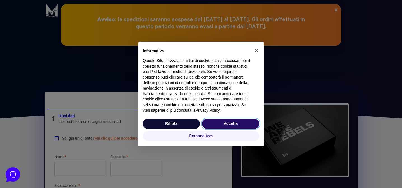
click at [237, 125] on button "Accetta" at bounding box center [230, 123] width 57 height 10
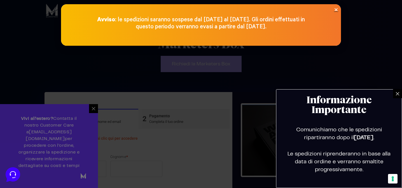
click at [97, 114] on div at bounding box center [201, 94] width 402 height 188
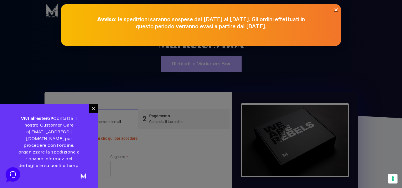
click at [90, 113] on div at bounding box center [93, 108] width 9 height 9
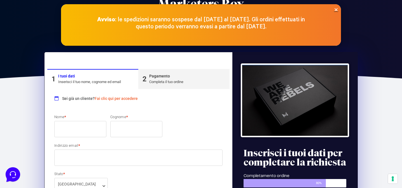
scroll to position [45, 0]
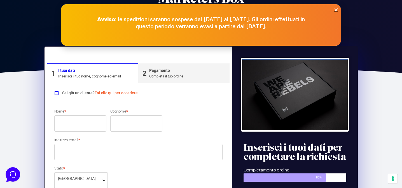
click at [84, 125] on input "Nome *" at bounding box center [80, 123] width 52 height 16
type input "[PERSON_NAME]"
type input "Ferrari"
type input "[EMAIL_ADDRESS][DOMAIN_NAME]"
select select "BS"
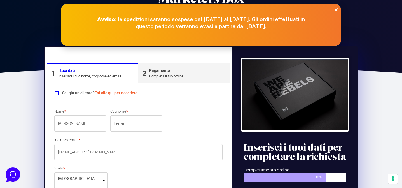
type input "CALVISANO"
type input "15"
type input "25012"
type input "3339947958"
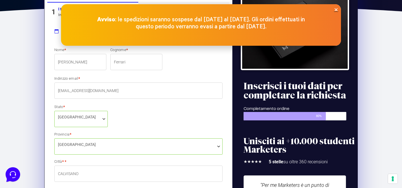
scroll to position [106, 0]
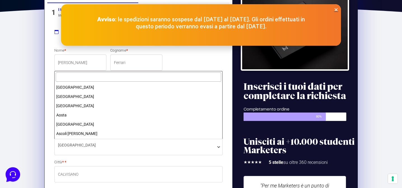
click at [96, 144] on span "[GEOGRAPHIC_DATA]" at bounding box center [138, 145] width 161 height 6
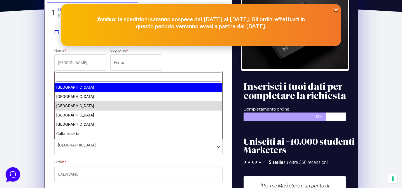
click at [86, 80] on input "text" at bounding box center [138, 76] width 165 height 9
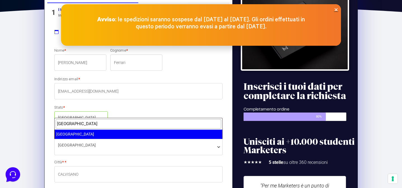
type input "milano"
select select "MI"
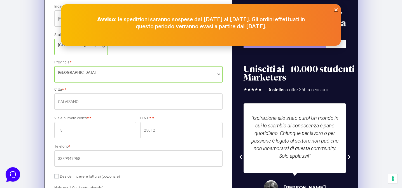
scroll to position [207, 0]
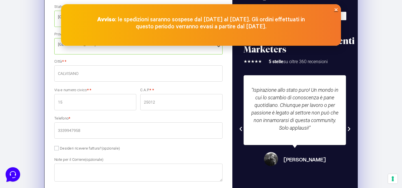
click at [336, 9] on icon "Close" at bounding box center [336, 10] width 4 height 4
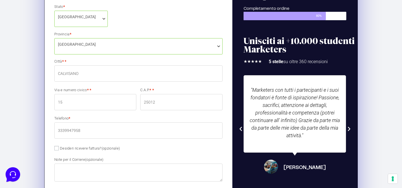
click at [101, 73] on input "CALVISANO" at bounding box center [138, 73] width 168 height 16
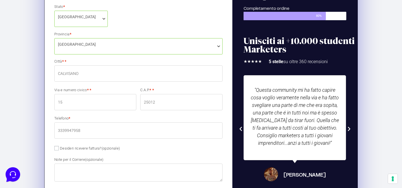
drag, startPoint x: 96, startPoint y: 72, endPoint x: 49, endPoint y: 72, distance: 47.6
click at [49, 72] on div "Sei già un cliente? Fai clic qui per accedere Se hai precedentemente acquistato…" at bounding box center [138, 136] width 182 height 429
type input "[GEOGRAPHIC_DATA]"
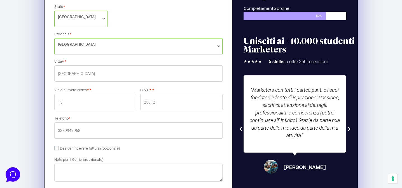
click at [76, 70] on input "[GEOGRAPHIC_DATA]" at bounding box center [138, 73] width 168 height 16
click at [69, 101] on input "15" at bounding box center [95, 102] width 82 height 16
type input "1"
type input "7"
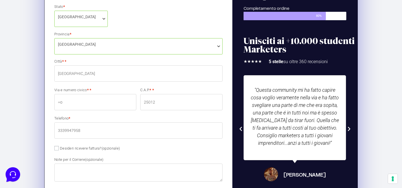
type input "÷"
click at [114, 101] on input "c/o Copernico Blendtower" at bounding box center [95, 102] width 82 height 16
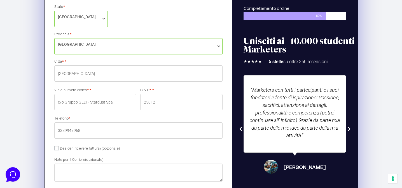
click at [91, 101] on input "c/o Gruppo GEDI - Stardust Spa" at bounding box center [95, 102] width 82 height 16
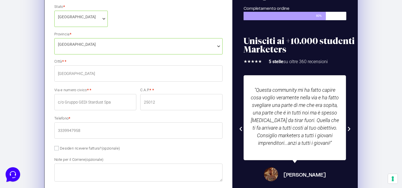
click at [123, 101] on input "c/o Gruppo GEDI Stardust Spa" at bounding box center [95, 102] width 82 height 16
type input "c/o Gruppo GEDI Stardust Spa / Via [PERSON_NAME] Aporti 8/10 - 2° Piano Logisti…"
click at [184, 101] on input "25012" at bounding box center [181, 102] width 82 height 16
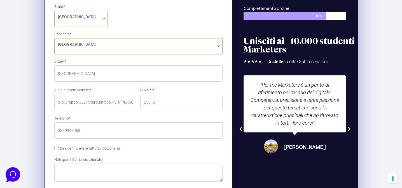
click at [126, 103] on input "c/o Gruppo GEDI Stardust Spa / Via [PERSON_NAME] Aporti 8/10 - 2° Piano Logisti…" at bounding box center [95, 102] width 82 height 16
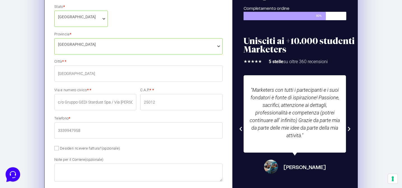
click at [161, 103] on input "25012" at bounding box center [181, 102] width 82 height 16
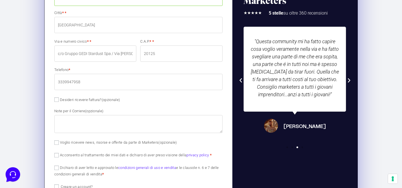
scroll to position [262, 0]
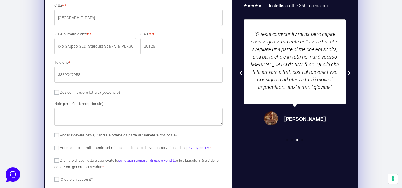
type input "20125"
click at [118, 114] on textarea "Note per il Corriere (opzionale)" at bounding box center [138, 116] width 168 height 18
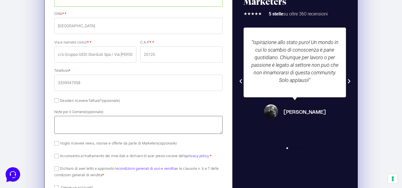
scroll to position [267, 0]
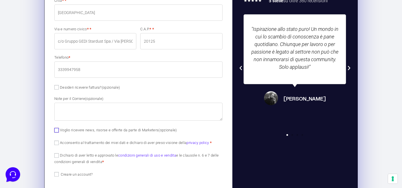
click at [57, 131] on input "Voglio ricevere news, risorse e offerte da parte di Marketers (opzionale)" at bounding box center [56, 130] width 4 height 4
checkbox input "true"
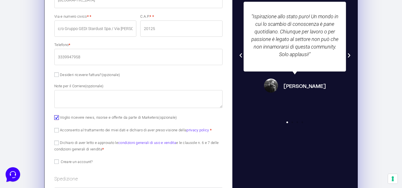
scroll to position [283, 0]
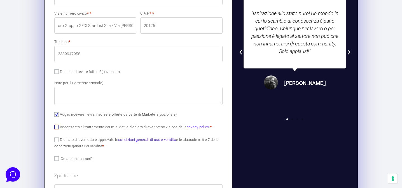
click at [58, 128] on input "Acconsento al trattamento dei miei dati e dichiaro di aver preso visione della …" at bounding box center [56, 127] width 4 height 4
checkbox input "true"
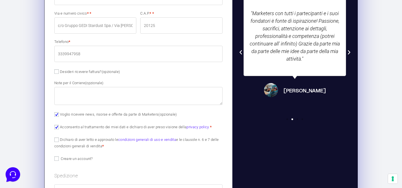
click at [56, 142] on p "Dichiaro di aver letto e approvato le condizioni generali di uso e vendita e le…" at bounding box center [138, 142] width 172 height 14
click at [56, 139] on input "Dichiaro di aver letto e approvato le condizioni generali di uso e vendita e le…" at bounding box center [56, 139] width 4 height 4
checkbox input "true"
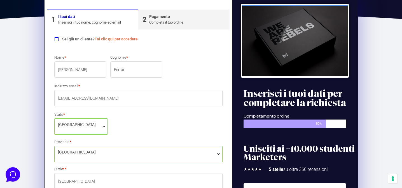
scroll to position [101, 0]
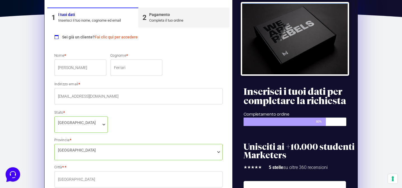
click at [152, 19] on div "Completa il tuo ordine" at bounding box center [166, 21] width 34 height 6
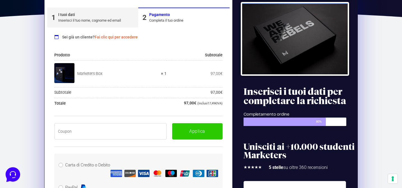
click at [99, 17] on div "I tuoi dati" at bounding box center [89, 15] width 63 height 6
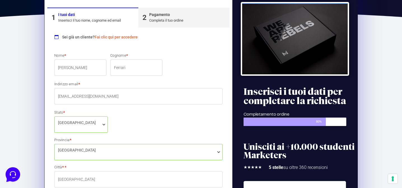
click at [116, 38] on link "Fai clic qui per accedere" at bounding box center [116, 37] width 43 height 4
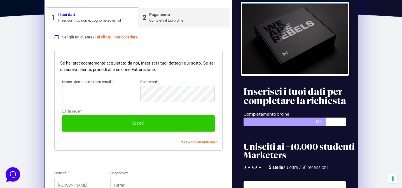
click at [107, 96] on input "Nome utente o indirizzo email *" at bounding box center [99, 94] width 74 height 16
type input "[EMAIL_ADDRESS][DOMAIN_NAME]"
click at [63, 111] on input "Ricordami" at bounding box center [64, 111] width 4 height 4
checkbox input "true"
click at [126, 120] on button "Accedi" at bounding box center [138, 123] width 153 height 16
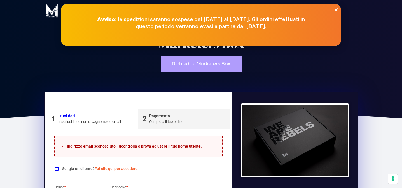
select select "MI"
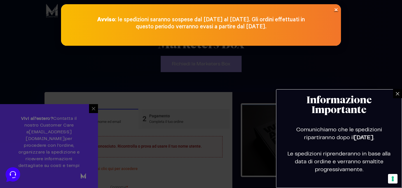
click at [95, 115] on div at bounding box center [201, 94] width 402 height 188
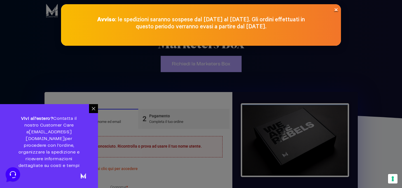
click at [94, 111] on icon at bounding box center [93, 108] width 4 height 4
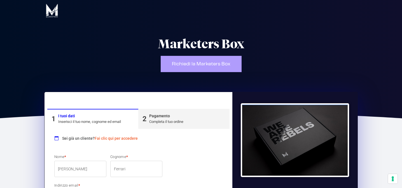
select select "MI"
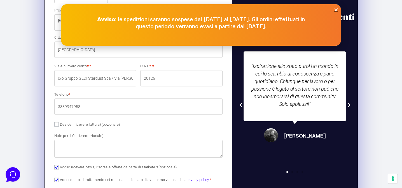
scroll to position [231, 0]
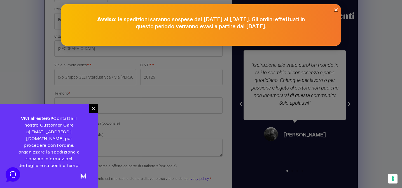
click at [336, 7] on div "Avviso : le spedizioni saranno sospese dal [DATE] al [DATE]. Gli ordini effettu…" at bounding box center [201, 24] width 280 height 41
click at [336, 9] on icon "Close" at bounding box center [336, 10] width 4 height 4
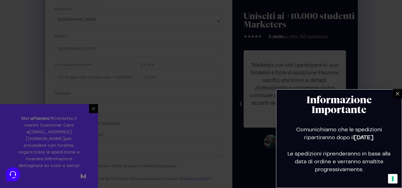
click at [95, 115] on div at bounding box center [201, 94] width 402 height 188
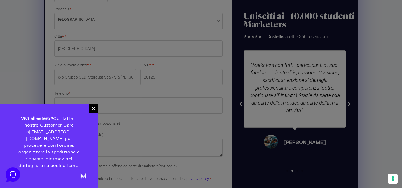
click at [91, 111] on icon at bounding box center [93, 108] width 4 height 4
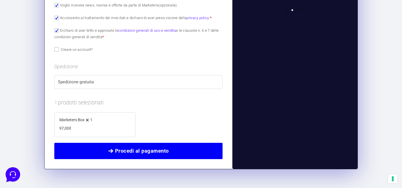
click at [167, 149] on span "Procedi al pagamento" at bounding box center [142, 151] width 54 height 8
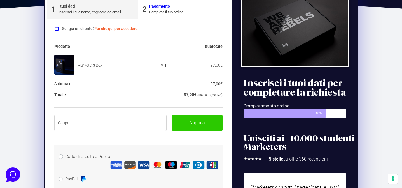
scroll to position [95, 0]
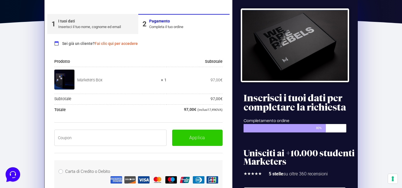
click at [114, 139] on input "text" at bounding box center [110, 137] width 112 height 16
type input "B"
paste input "BOXPRO100OFF"
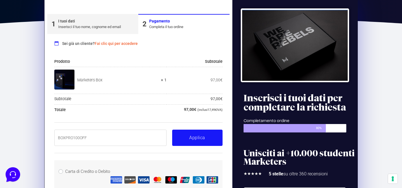
type input "BOXPRO100OFF"
click at [208, 131] on button "Applica" at bounding box center [197, 137] width 50 height 16
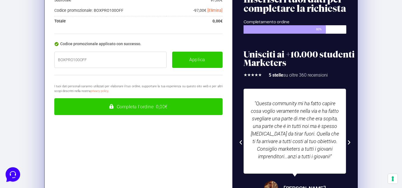
scroll to position [195, 0]
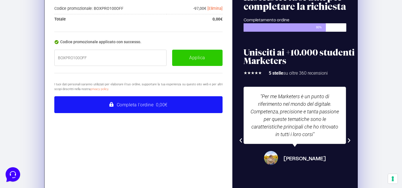
click at [159, 106] on button "Completa l'ordine 0,00€" at bounding box center [138, 104] width 168 height 17
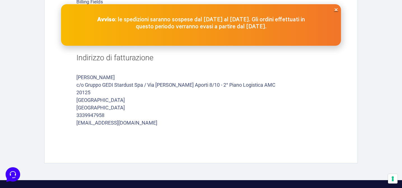
scroll to position [291, 0]
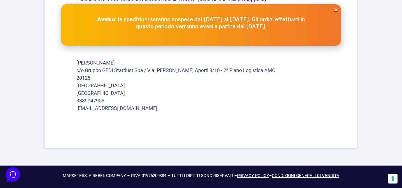
click at [338, 10] on div "Avviso : le spedizioni saranno sospese dal [DATE] al [DATE]. Gli ordini effettu…" at bounding box center [201, 25] width 280 height 30
